Goal: Transaction & Acquisition: Book appointment/travel/reservation

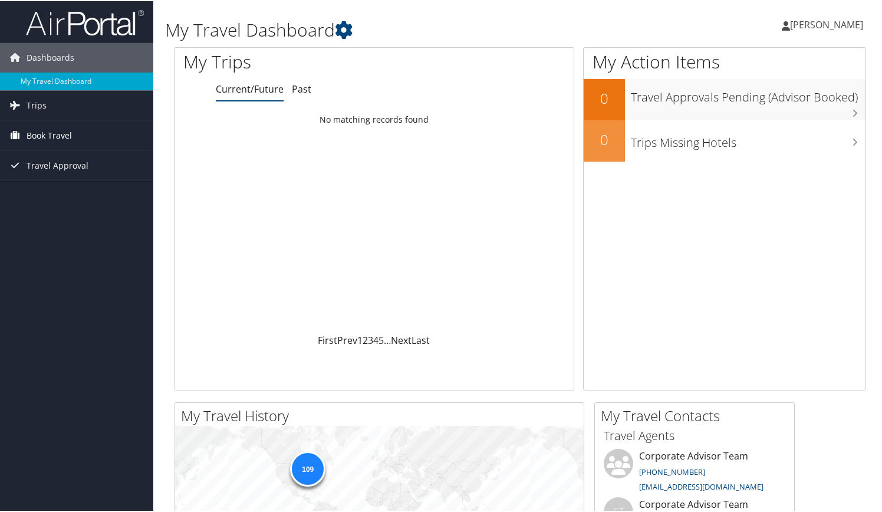
click at [73, 138] on link "Book Travel" at bounding box center [76, 134] width 153 height 29
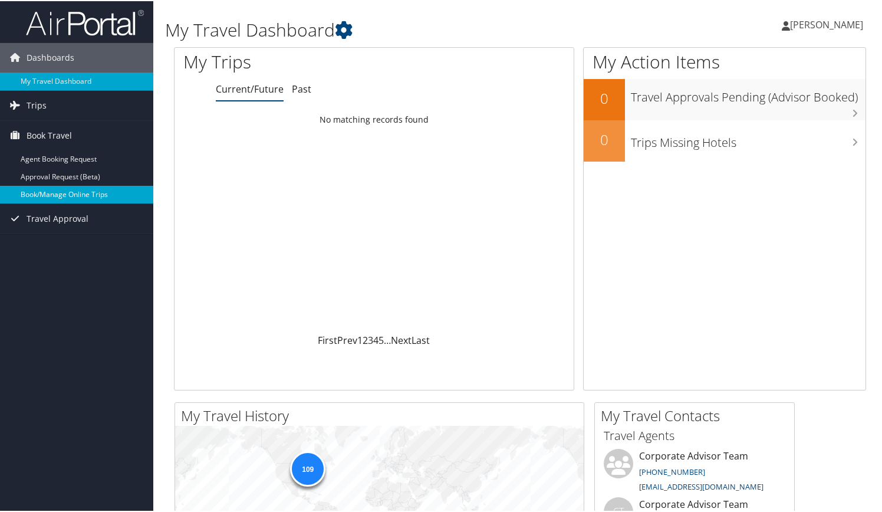
click at [60, 191] on link "Book/Manage Online Trips" at bounding box center [76, 194] width 153 height 18
